Goal: Transaction & Acquisition: Subscribe to service/newsletter

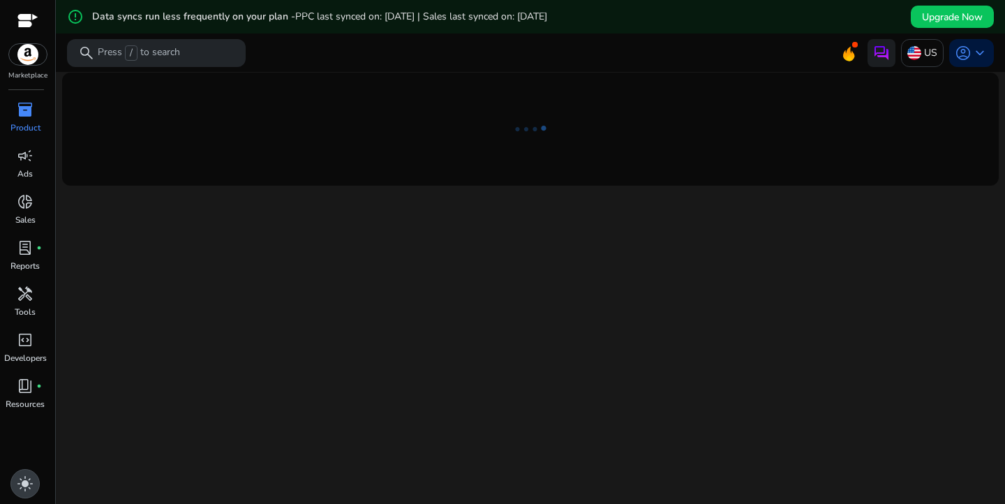
click at [24, 488] on span "light_mode" at bounding box center [25, 483] width 17 height 17
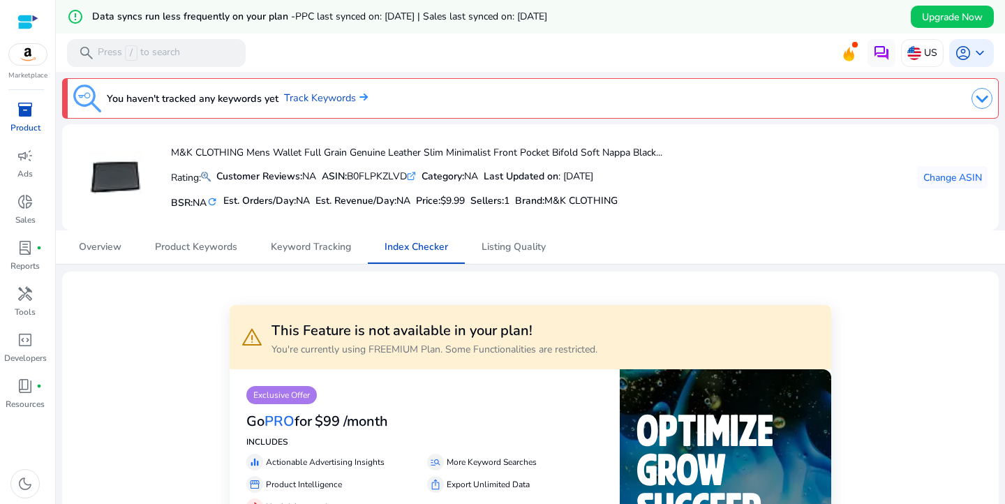
click at [24, 21] on div at bounding box center [27, 22] width 21 height 16
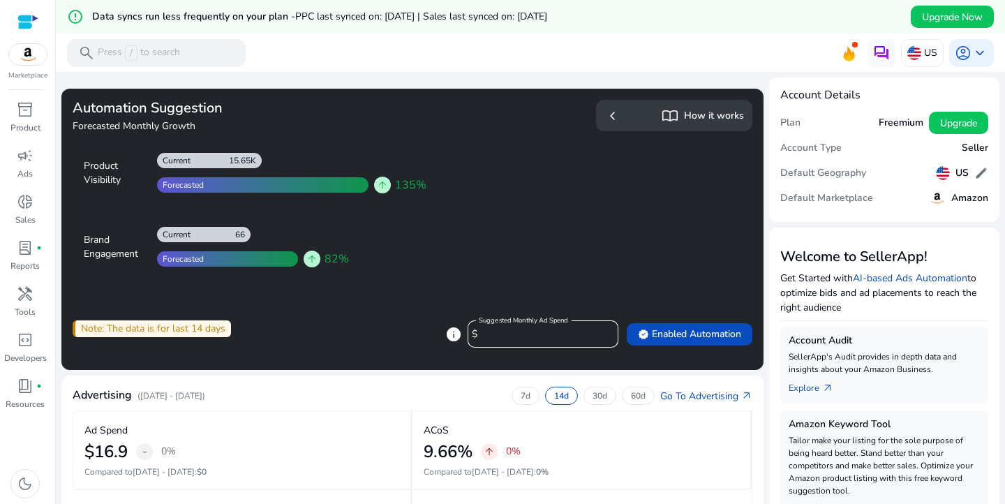
click at [193, 188] on div "Forecasted" at bounding box center [180, 184] width 47 height 11
click at [491, 339] on input "****" at bounding box center [544, 334] width 126 height 15
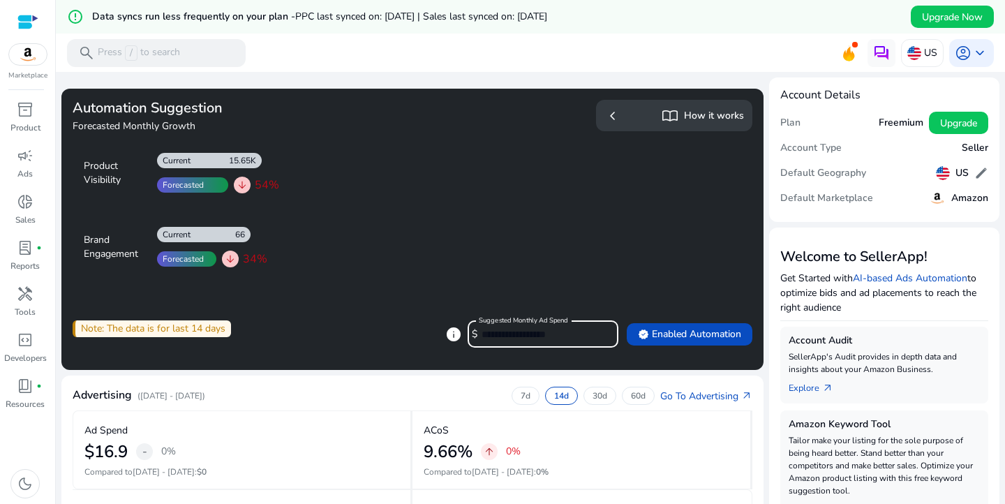
type input "*"
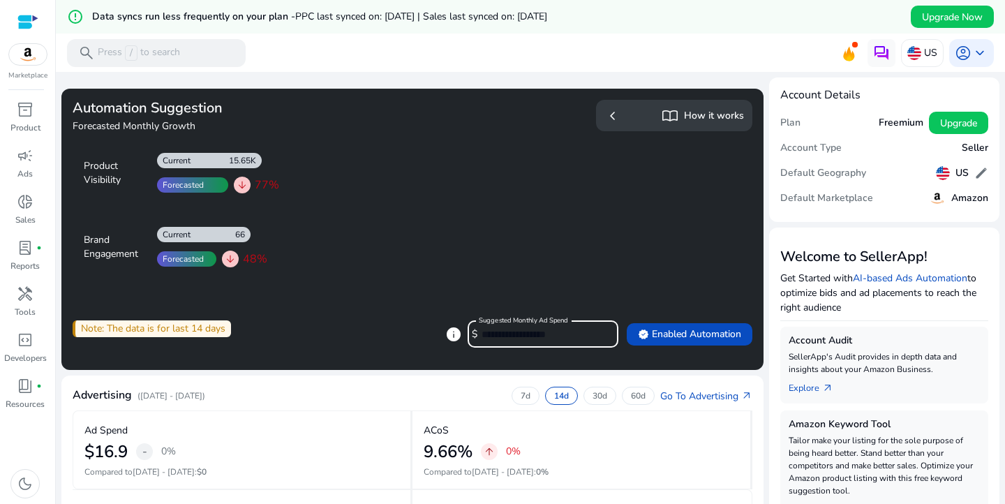
click at [531, 320] on mat-label "Suggested Monthly Ad Spend" at bounding box center [523, 320] width 89 height 10
click at [531, 327] on input "*" at bounding box center [544, 334] width 126 height 15
click at [531, 320] on mat-label "Suggested Monthly Ad Spend" at bounding box center [523, 320] width 89 height 10
click at [531, 327] on input "*" at bounding box center [544, 334] width 126 height 15
click at [531, 320] on mat-label "Suggested Monthly Ad Spend" at bounding box center [523, 320] width 89 height 10
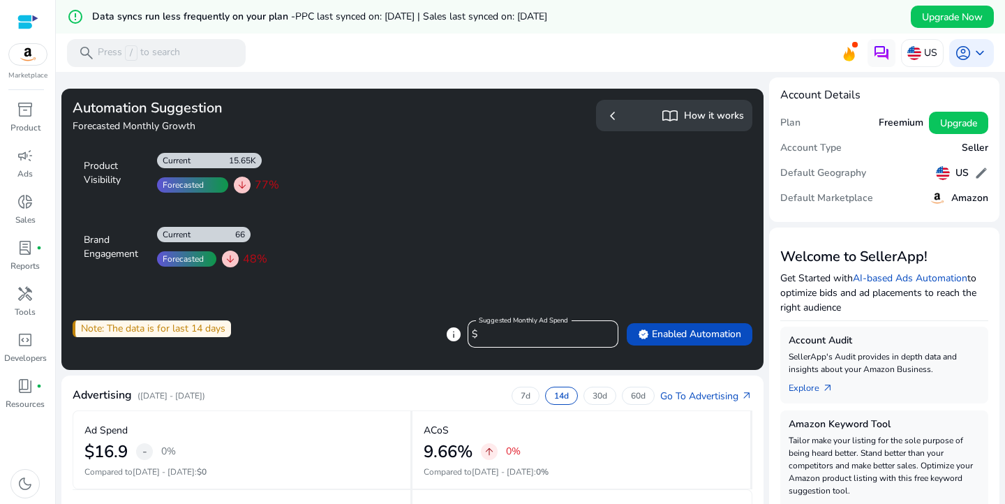
click at [531, 327] on input "*" at bounding box center [544, 334] width 126 height 15
click at [600, 332] on input "*" at bounding box center [544, 334] width 126 height 15
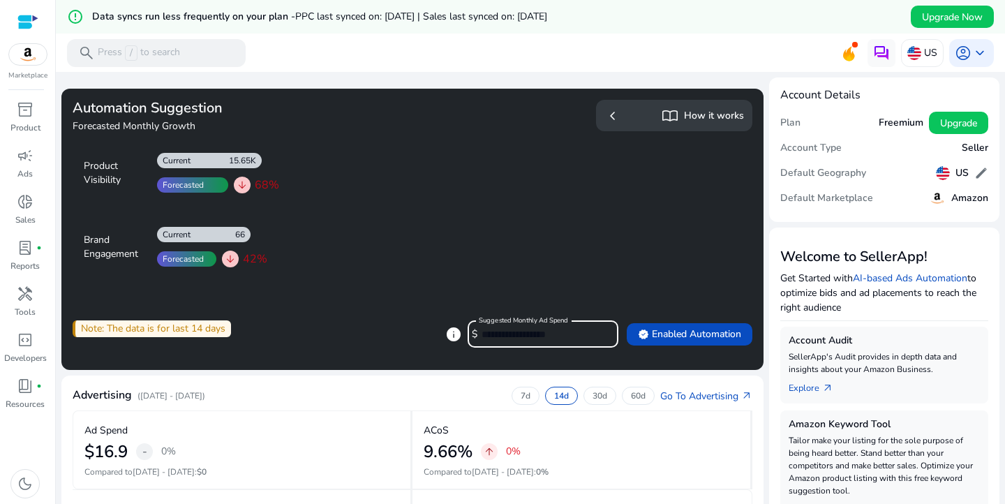
click at [600, 332] on input "*" at bounding box center [544, 334] width 126 height 15
click at [600, 332] on input "**" at bounding box center [544, 334] width 126 height 15
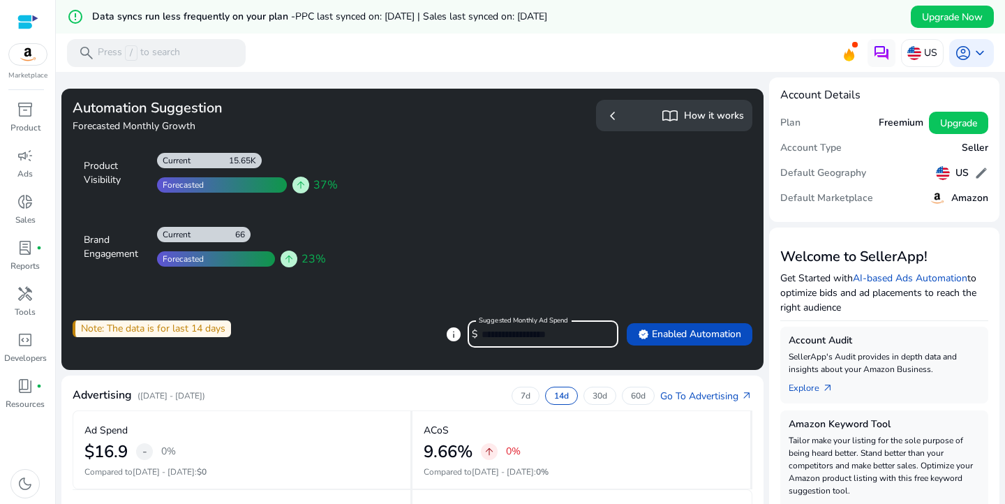
click at [600, 332] on input "**" at bounding box center [544, 334] width 126 height 15
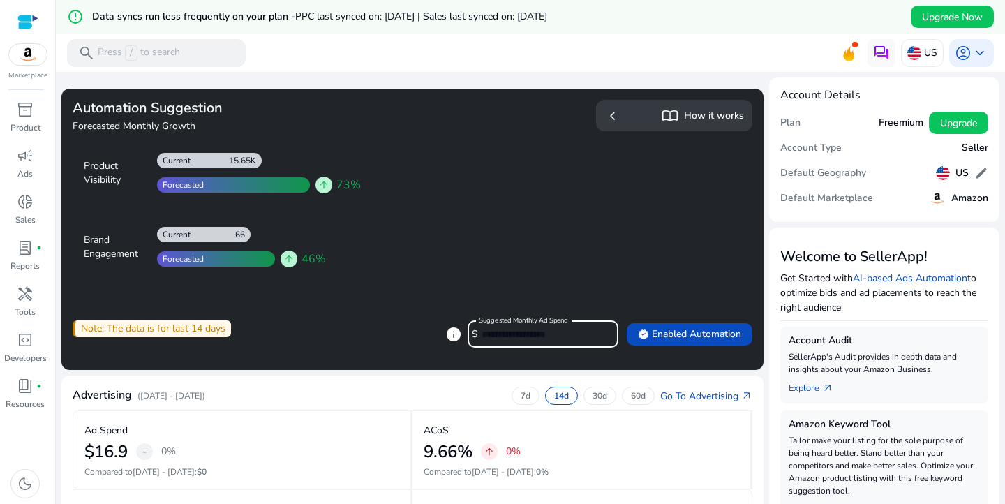
click at [600, 332] on input "**" at bounding box center [544, 334] width 126 height 15
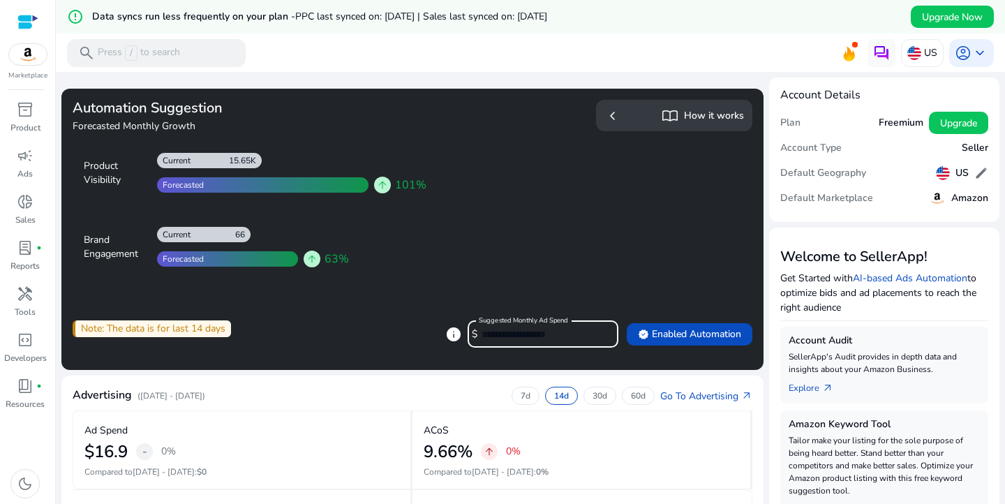
click at [600, 332] on input "**" at bounding box center [544, 334] width 126 height 15
click at [600, 332] on input "***" at bounding box center [544, 334] width 126 height 15
type input "*"
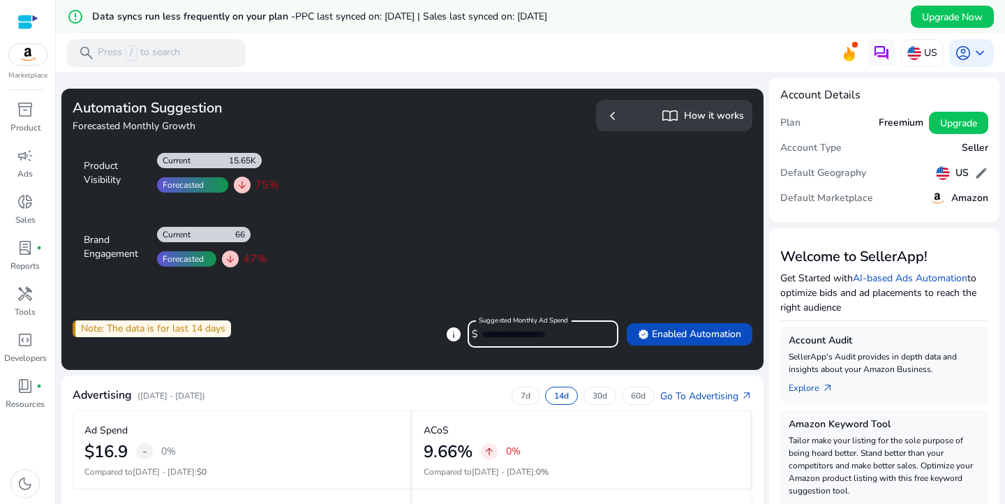
type input "*"
click at [701, 117] on h5 "How it works" at bounding box center [714, 116] width 60 height 12
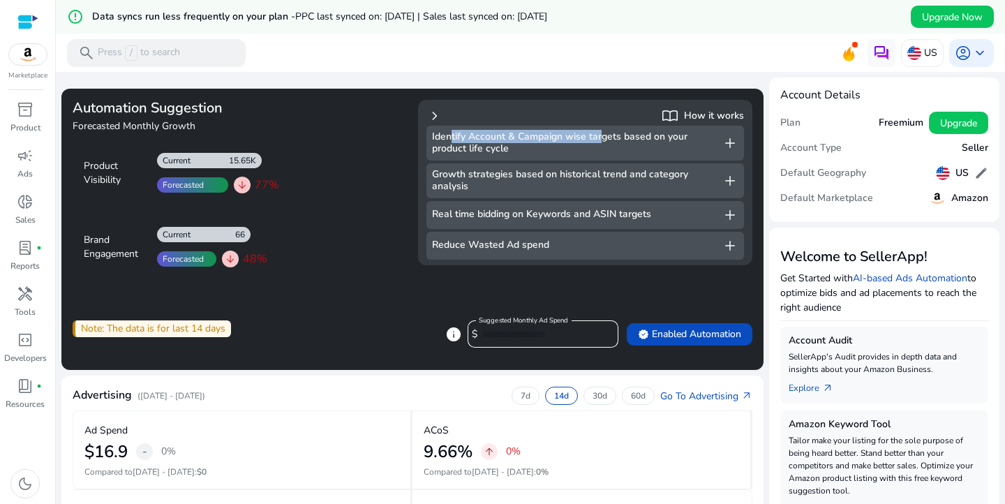
drag, startPoint x: 451, startPoint y: 141, endPoint x: 599, endPoint y: 140, distance: 147.2
click at [599, 140] on h5 "Identify Account & Campaign wise targets based on your product life cycle" at bounding box center [577, 143] width 290 height 24
click at [732, 143] on span "add" at bounding box center [729, 143] width 17 height 17
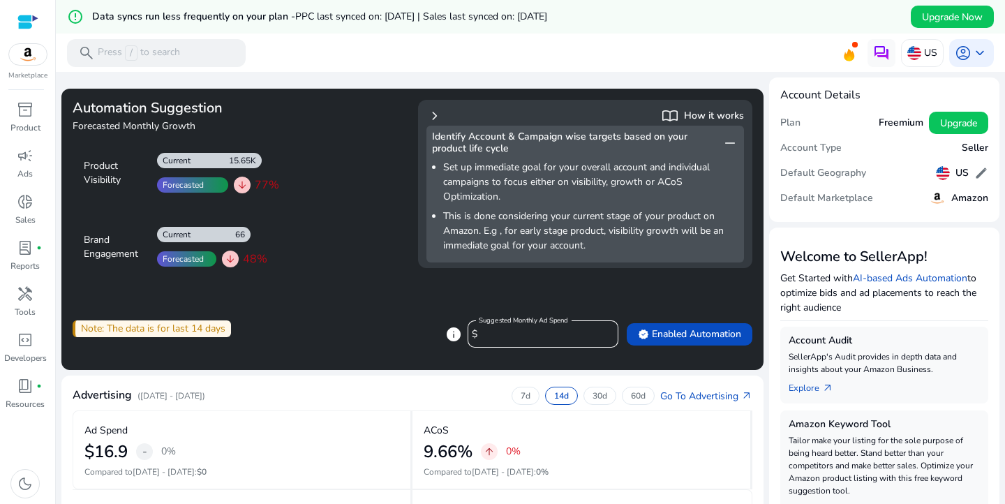
click at [732, 143] on span "remove" at bounding box center [729, 143] width 17 height 17
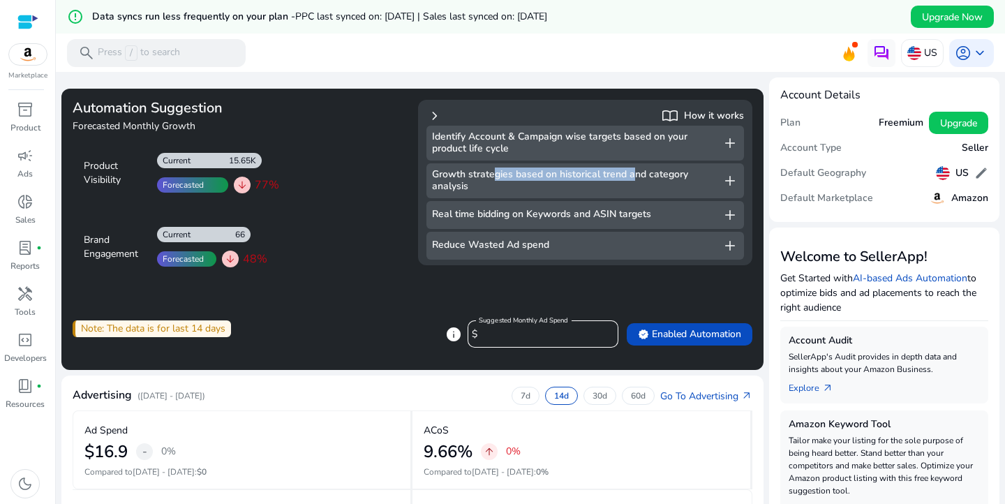
drag, startPoint x: 495, startPoint y: 173, endPoint x: 633, endPoint y: 170, distance: 138.2
click at [633, 170] on h5 "Growth strategies based on historical trend and category analysis" at bounding box center [577, 181] width 290 height 24
click at [730, 178] on span "add" at bounding box center [729, 180] width 17 height 17
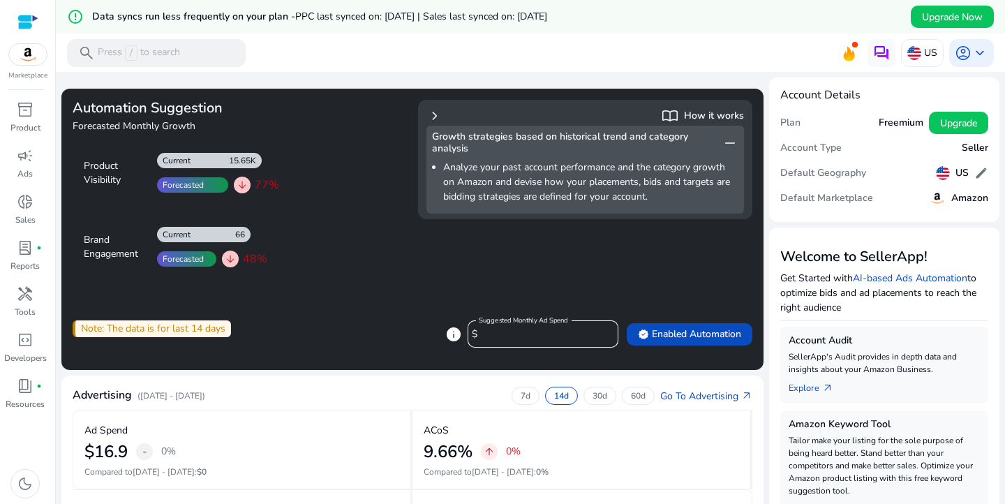
click at [735, 147] on span "remove" at bounding box center [729, 143] width 17 height 17
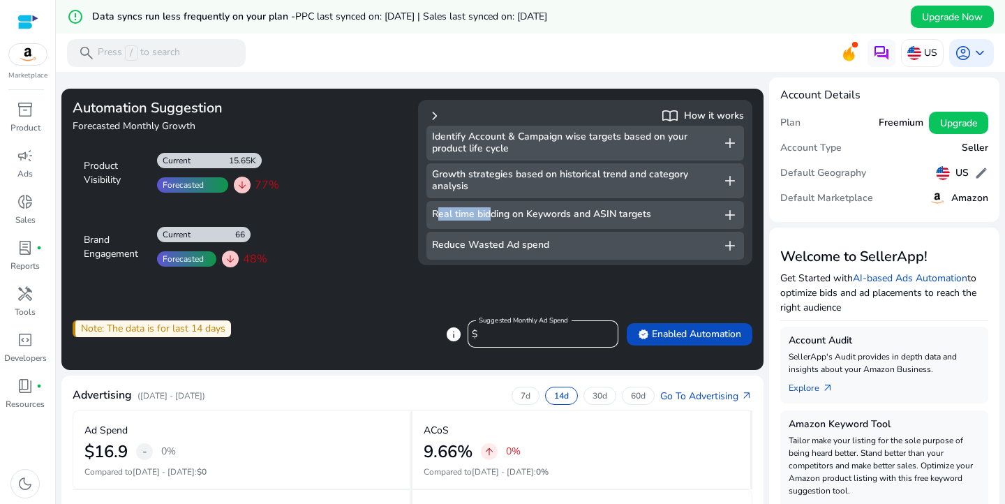
drag, startPoint x: 440, startPoint y: 216, endPoint x: 490, endPoint y: 215, distance: 49.6
click at [490, 215] on h5 "Real time bidding on Keywords and ASIN targets" at bounding box center [541, 215] width 219 height 12
click at [729, 246] on span "add" at bounding box center [729, 245] width 17 height 17
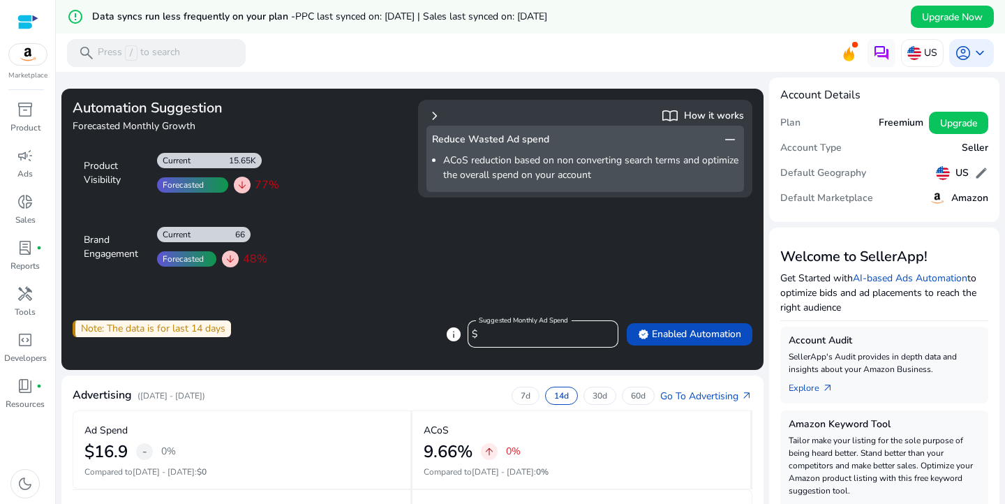
click at [731, 143] on span "remove" at bounding box center [729, 139] width 17 height 17
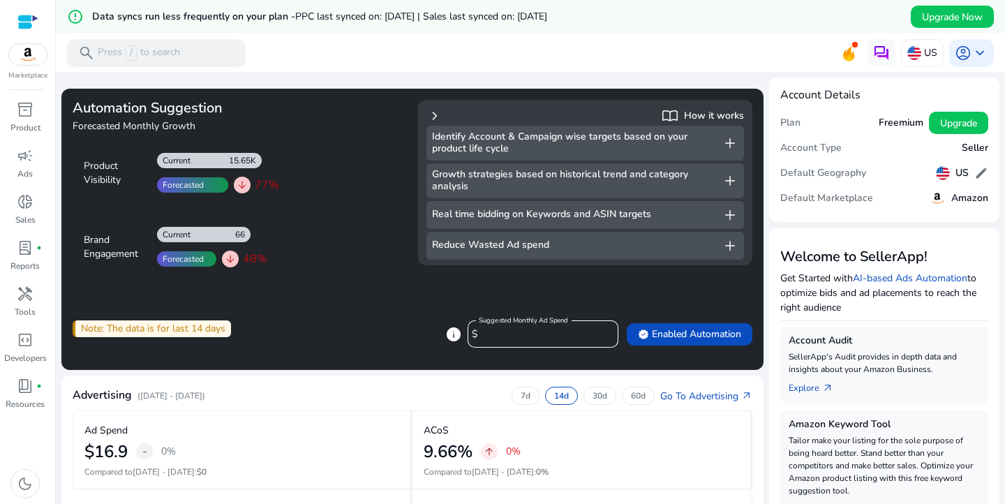
click at [435, 119] on span "chevron_right" at bounding box center [434, 115] width 17 height 17
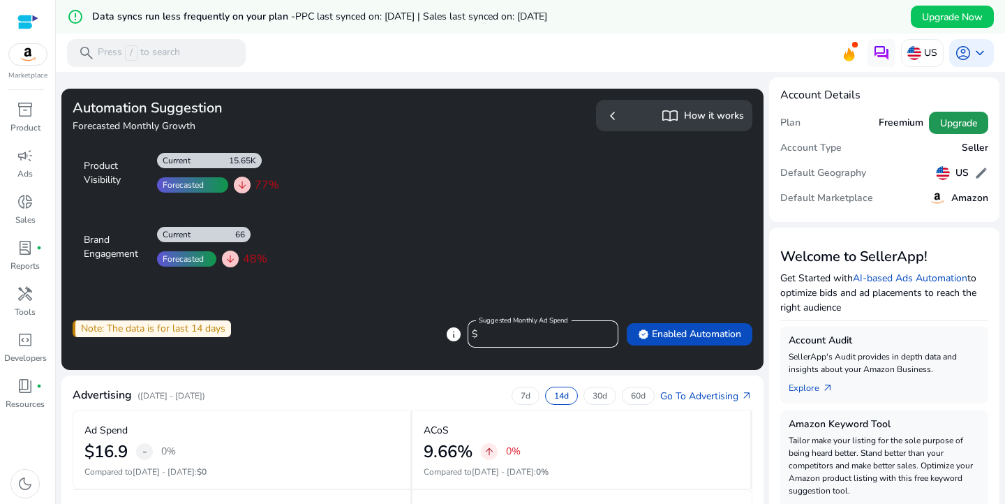
click at [950, 121] on span "Upgrade" at bounding box center [958, 123] width 37 height 15
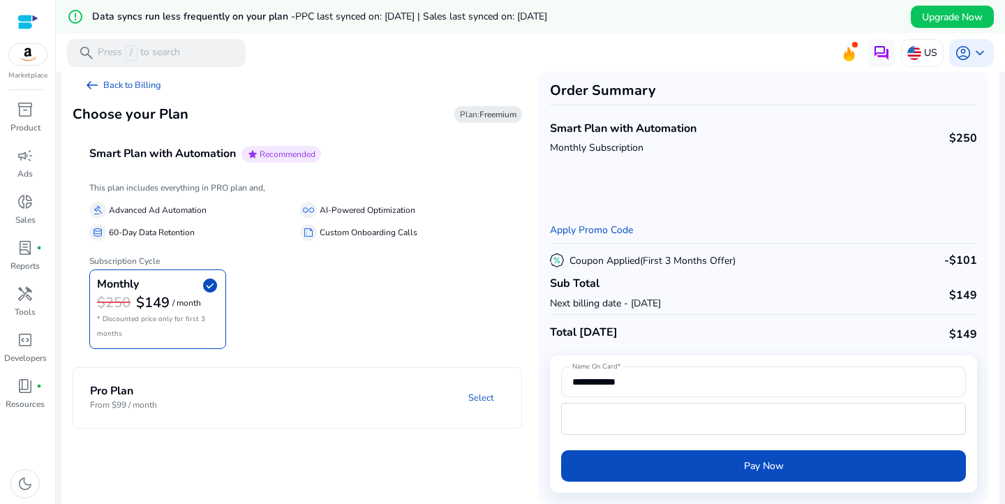
scroll to position [17, 0]
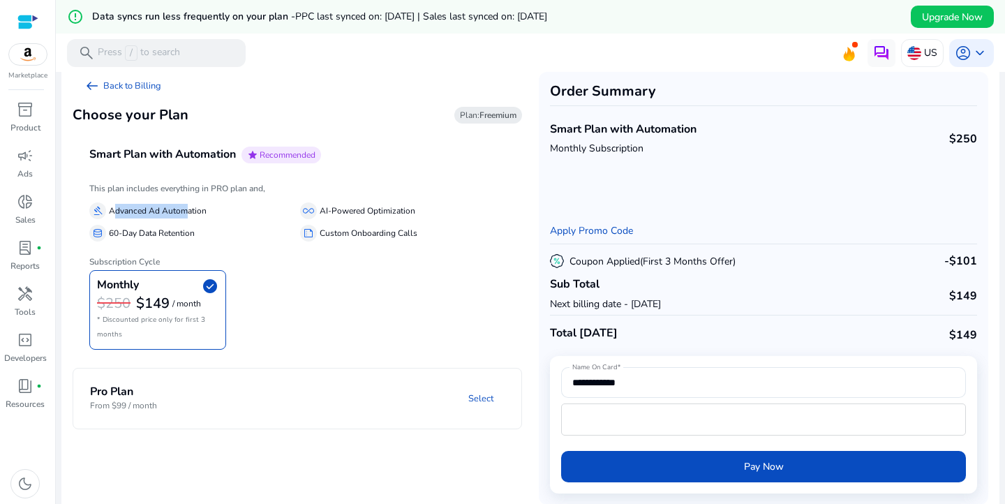
drag, startPoint x: 116, startPoint y: 210, endPoint x: 184, endPoint y: 214, distance: 68.5
click at [184, 214] on p "Advanced Ad Automation" at bounding box center [158, 211] width 98 height 15
drag, startPoint x: 125, startPoint y: 230, endPoint x: 188, endPoint y: 235, distance: 63.0
click at [188, 235] on p "60-Day Data Retention" at bounding box center [152, 233] width 86 height 15
drag, startPoint x: 320, startPoint y: 208, endPoint x: 428, endPoint y: 208, distance: 108.1
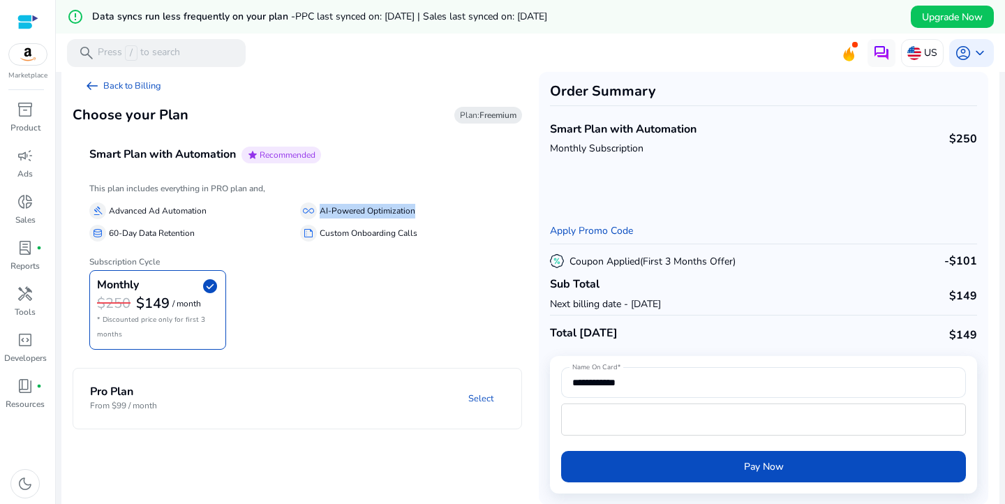
click at [428, 208] on div "all_inclusive AI-Powered Optimization" at bounding box center [402, 210] width 205 height 17
drag, startPoint x: 326, startPoint y: 233, endPoint x: 424, endPoint y: 235, distance: 98.4
click at [424, 235] on div "summarize Custom Onboarding Calls" at bounding box center [402, 233] width 205 height 17
click at [352, 235] on p "Custom Onboarding Calls" at bounding box center [369, 233] width 98 height 15
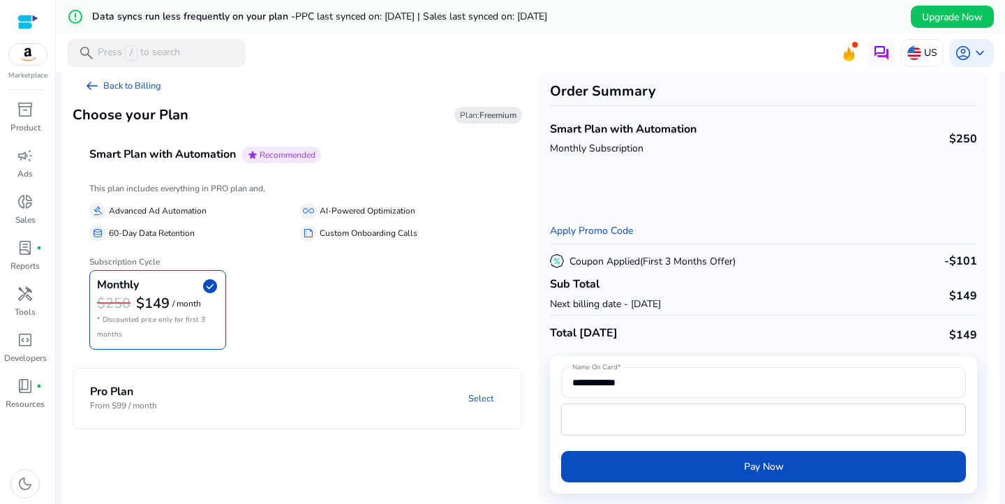
click at [352, 235] on p "Custom Onboarding Calls" at bounding box center [369, 233] width 98 height 15
click at [479, 396] on link "Select" at bounding box center [480, 398] width 47 height 25
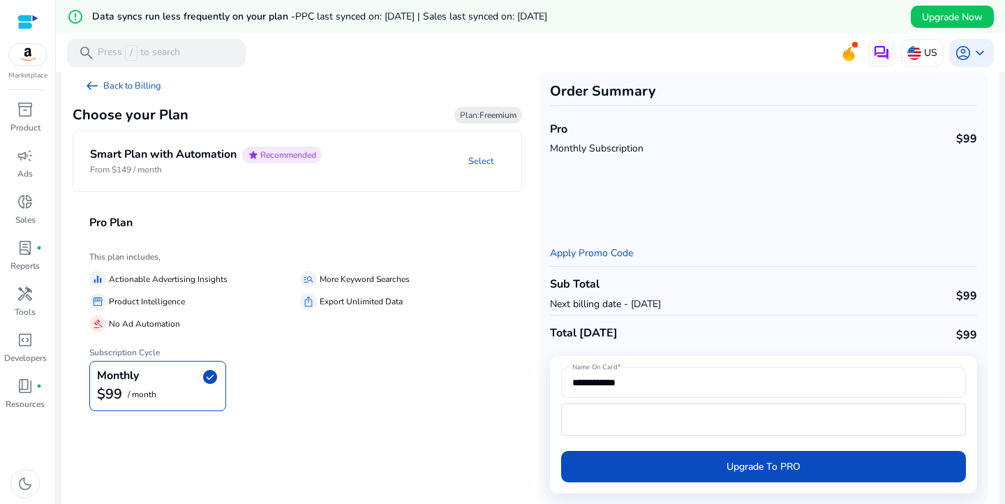
drag, startPoint x: 114, startPoint y: 275, endPoint x: 155, endPoint y: 295, distance: 45.2
click at [220, 277] on p "Actionable Advertising Insights" at bounding box center [168, 279] width 119 height 15
drag, startPoint x: 127, startPoint y: 301, endPoint x: 172, endPoint y: 303, distance: 44.7
click at [172, 303] on p "Product Intelligence" at bounding box center [147, 301] width 76 height 15
drag, startPoint x: 126, startPoint y: 328, endPoint x: 181, endPoint y: 321, distance: 55.6
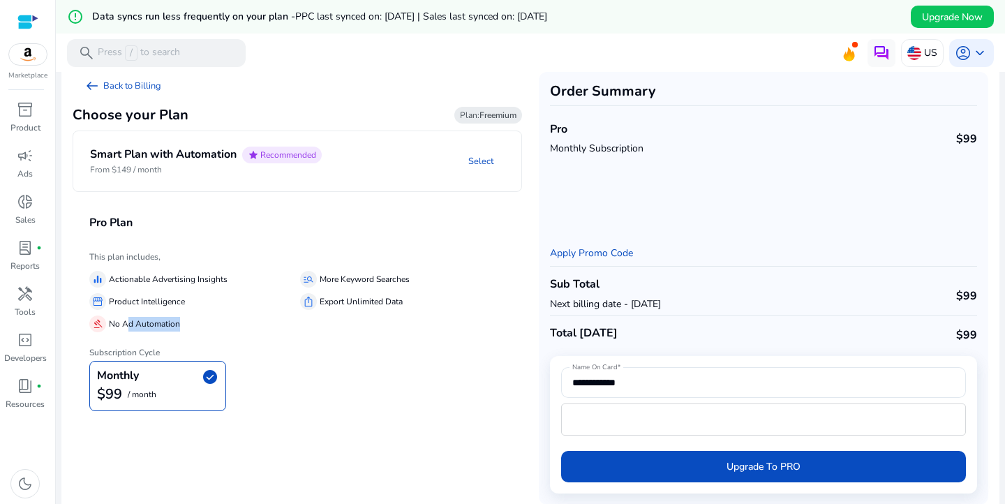
click at [181, 321] on div "gavel No Ad Automation" at bounding box center [191, 323] width 205 height 17
click at [481, 160] on link "Select" at bounding box center [480, 161] width 47 height 25
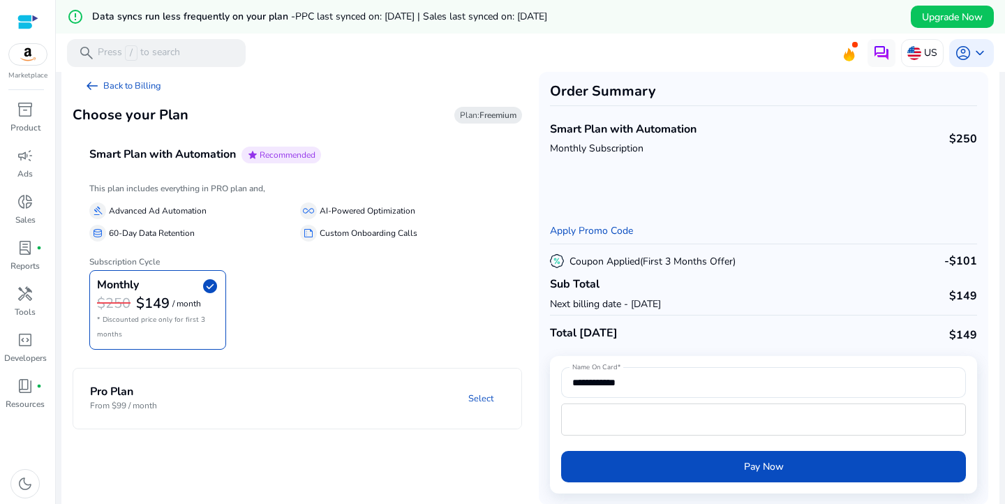
drag, startPoint x: 603, startPoint y: 260, endPoint x: 751, endPoint y: 259, distance: 147.2
click at [751, 259] on div "Coupon Applied (First 3 Months Offer) -$101" at bounding box center [763, 261] width 427 height 23
click at [206, 390] on mat-panel-title "Pro Plan From $99 / month" at bounding box center [157, 398] width 135 height 26
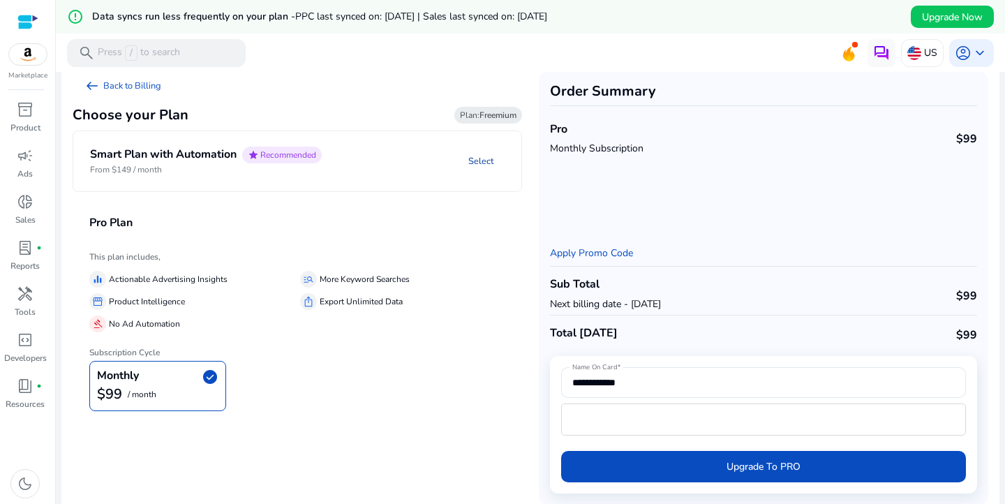
click at [491, 168] on link "Select" at bounding box center [480, 161] width 47 height 25
